Goal: Information Seeking & Learning: Learn about a topic

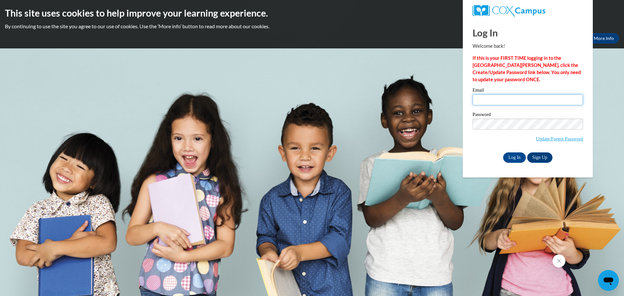
click at [489, 103] on input "Email" at bounding box center [528, 99] width 111 height 11
type input "treva@zionchristianacademyga.com"
click at [503, 152] on input "Log In" at bounding box center [514, 157] width 23 height 10
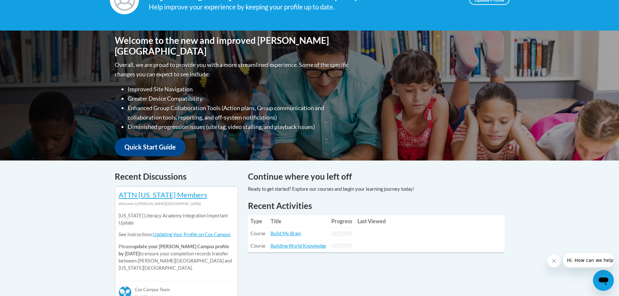
scroll to position [130, 0]
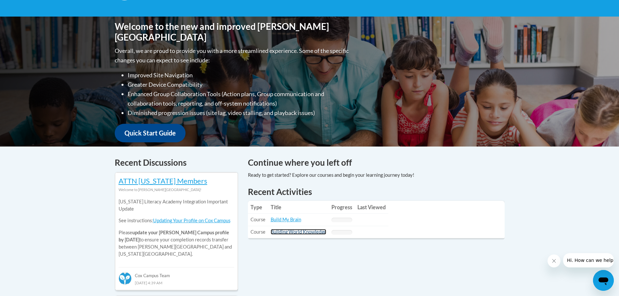
click at [288, 231] on link "Building World Knowledge" at bounding box center [299, 232] width 56 height 6
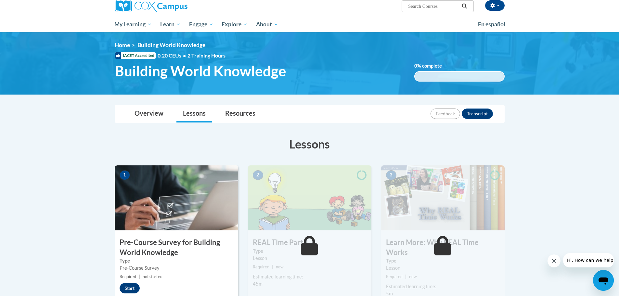
scroll to position [33, 0]
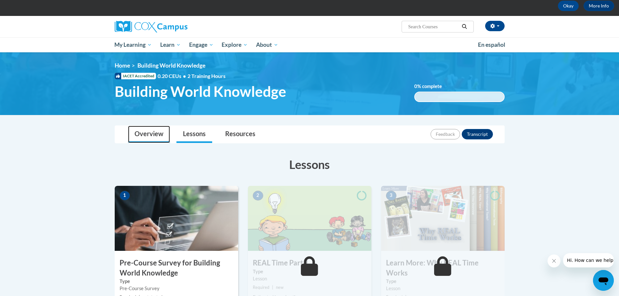
click at [148, 129] on link "Overview" at bounding box center [149, 134] width 42 height 17
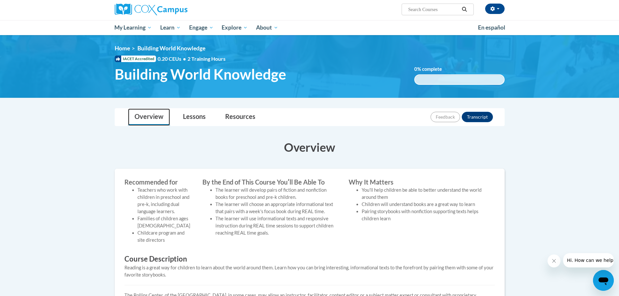
scroll to position [98, 0]
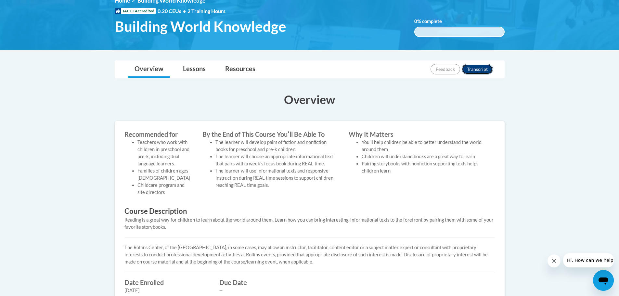
click at [480, 68] on button "Transcript" at bounding box center [477, 69] width 31 height 10
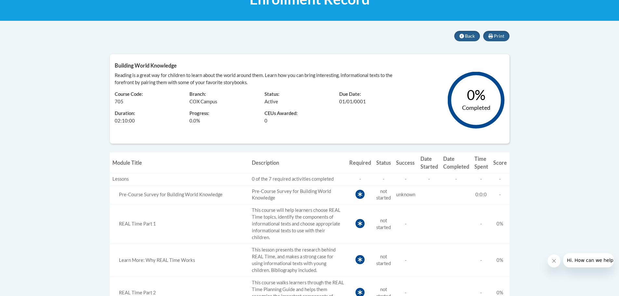
scroll to position [65, 0]
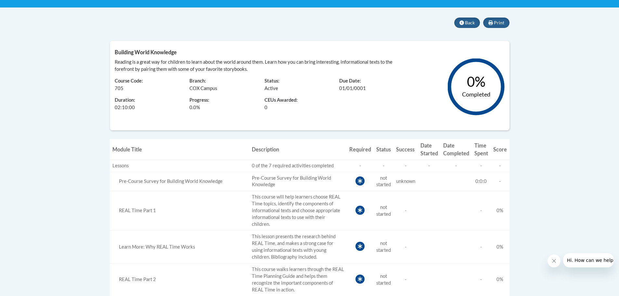
scroll to position [65, 0]
